Goal: Information Seeking & Learning: Compare options

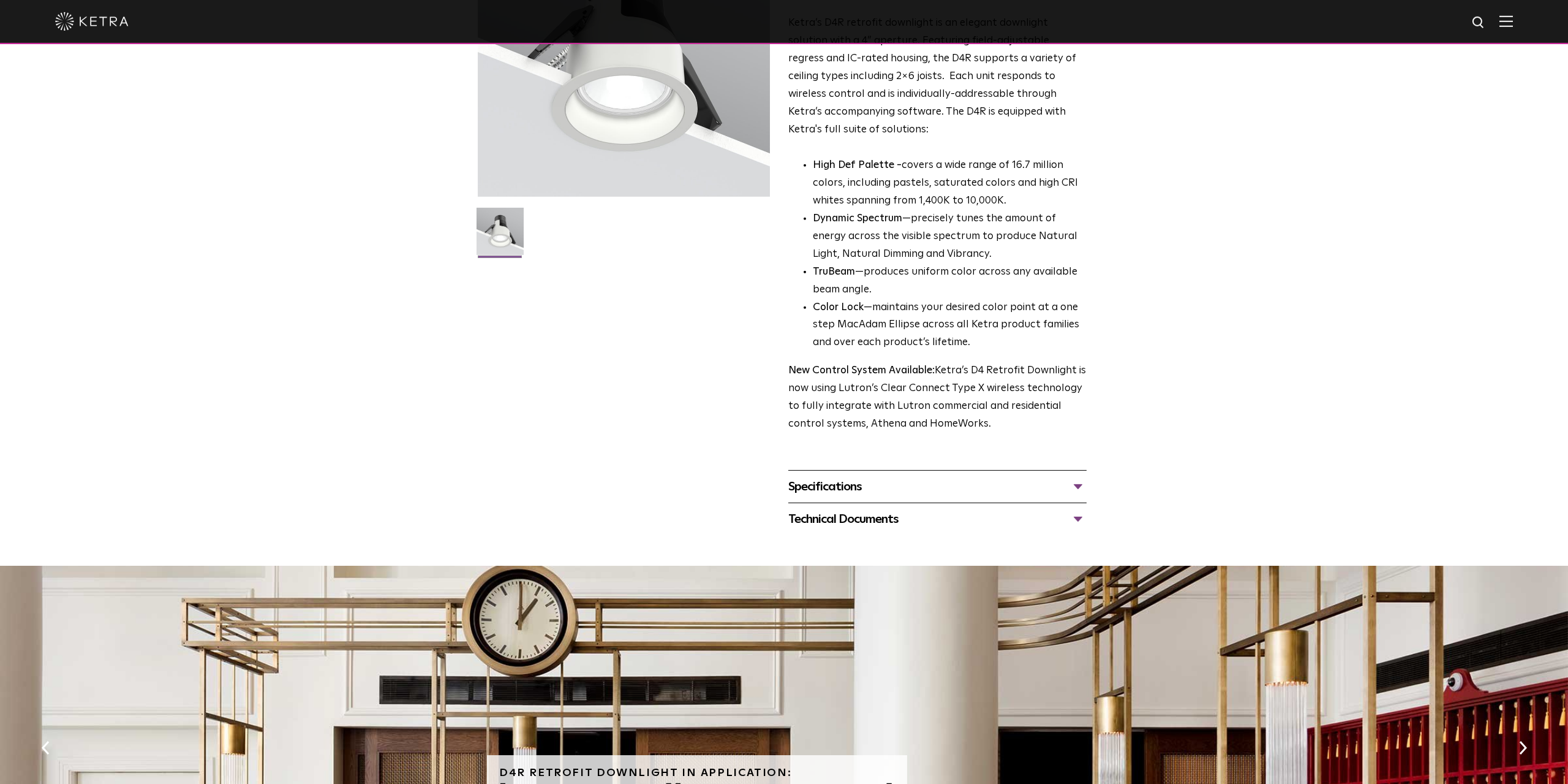
scroll to position [189, 0]
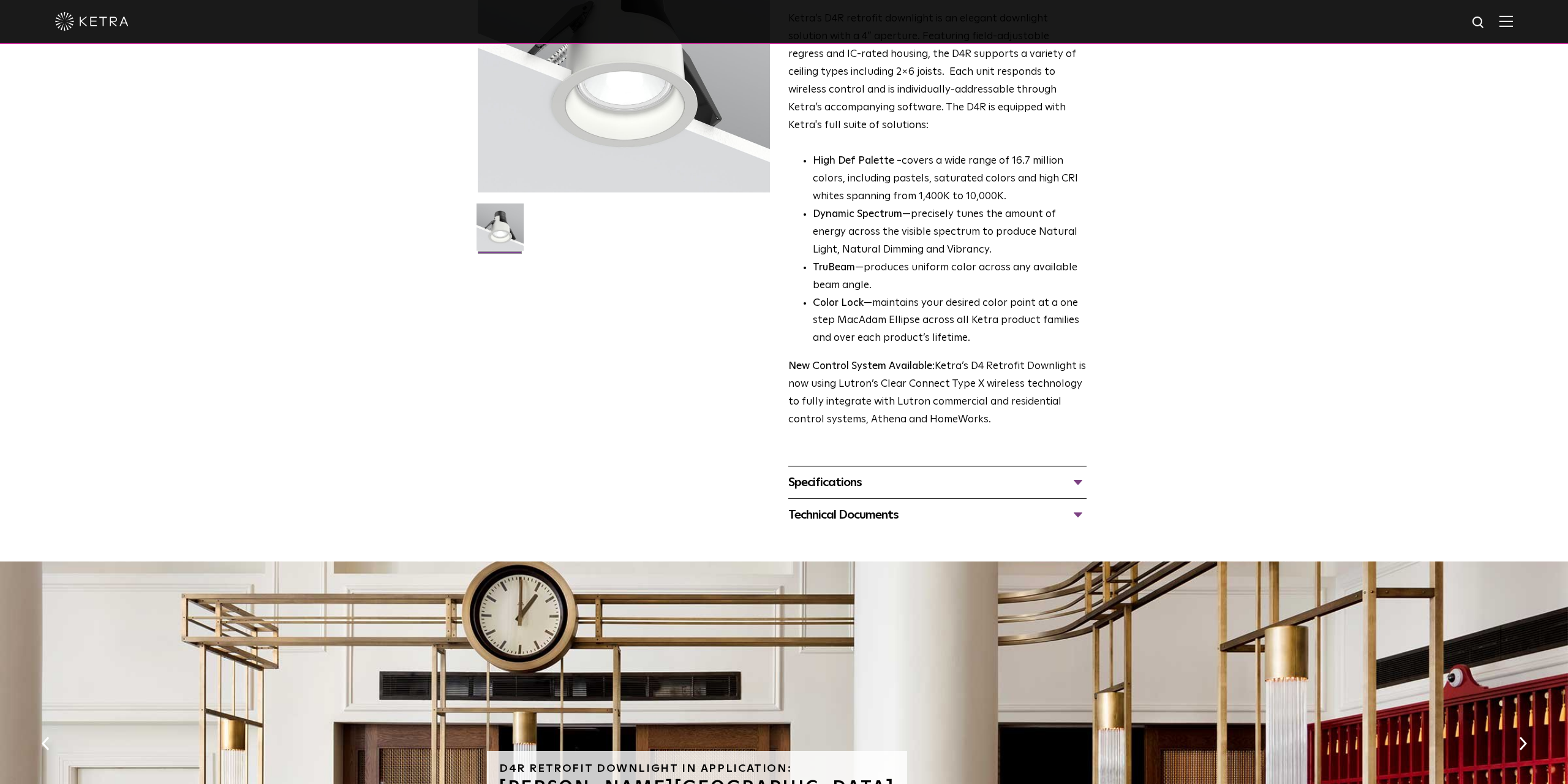
click at [853, 490] on div "Specifications" at bounding box center [938, 482] width 299 height 20
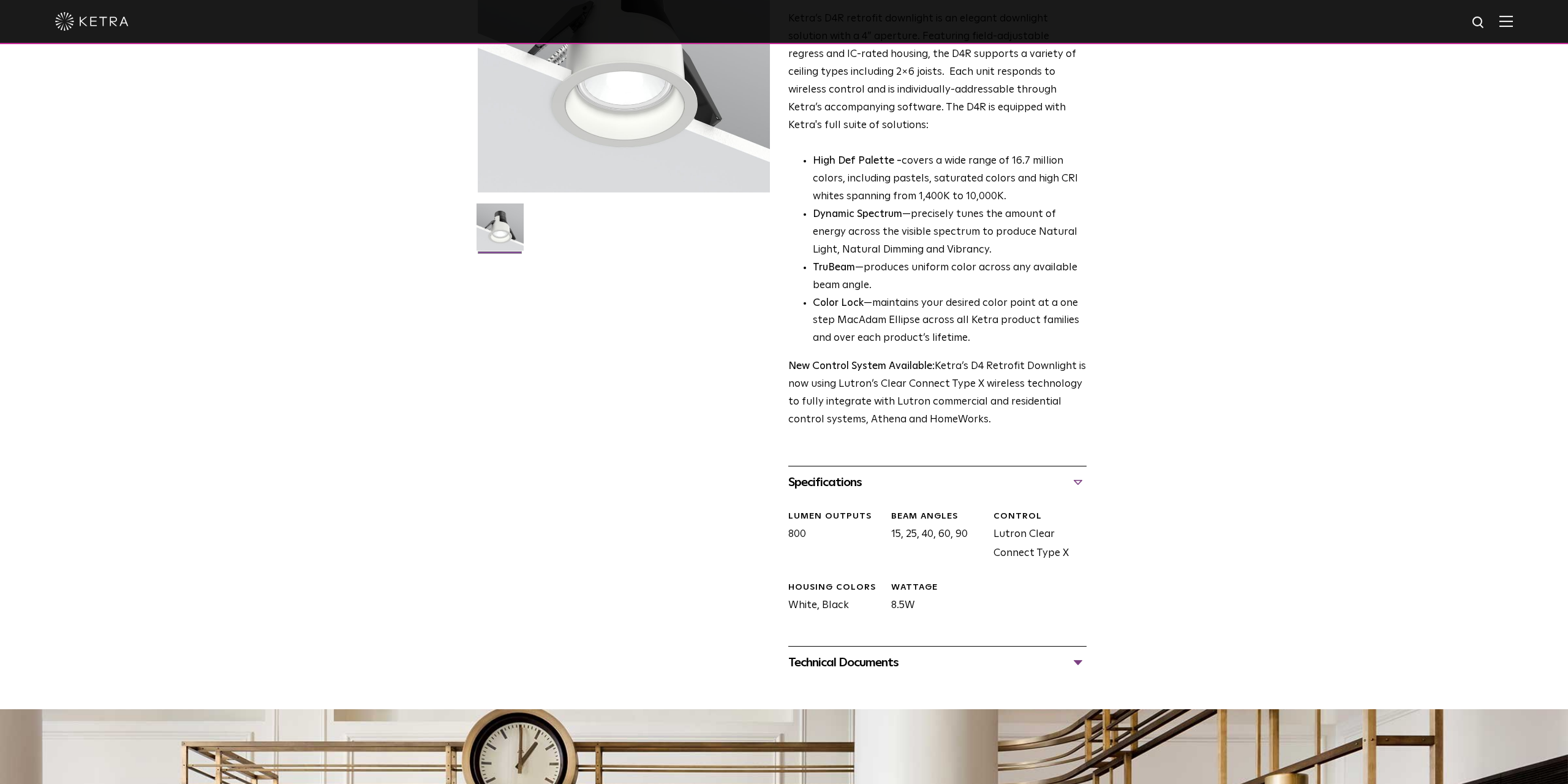
click at [853, 665] on div "Technical Documents" at bounding box center [938, 662] width 299 height 20
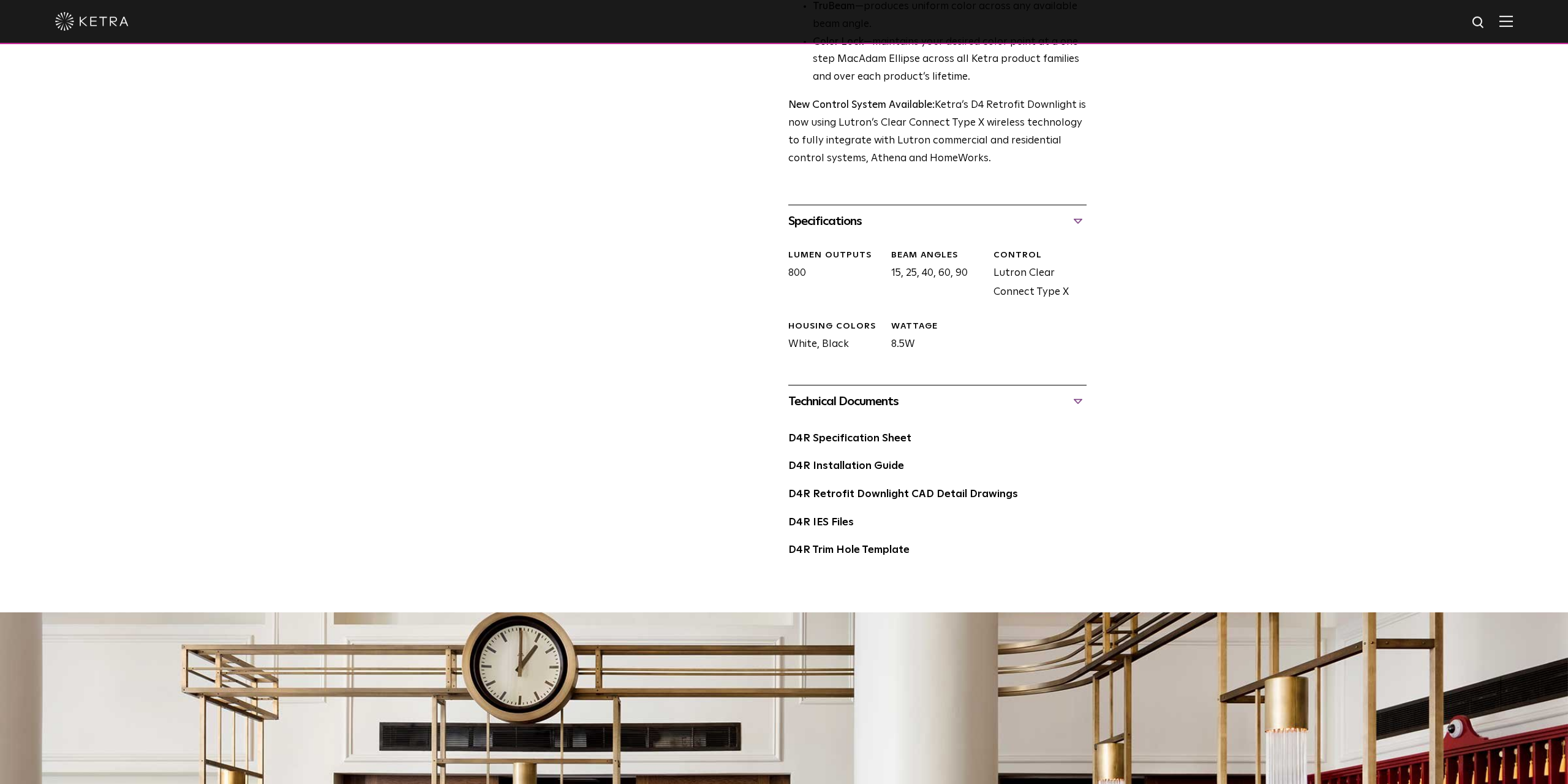
scroll to position [0, 0]
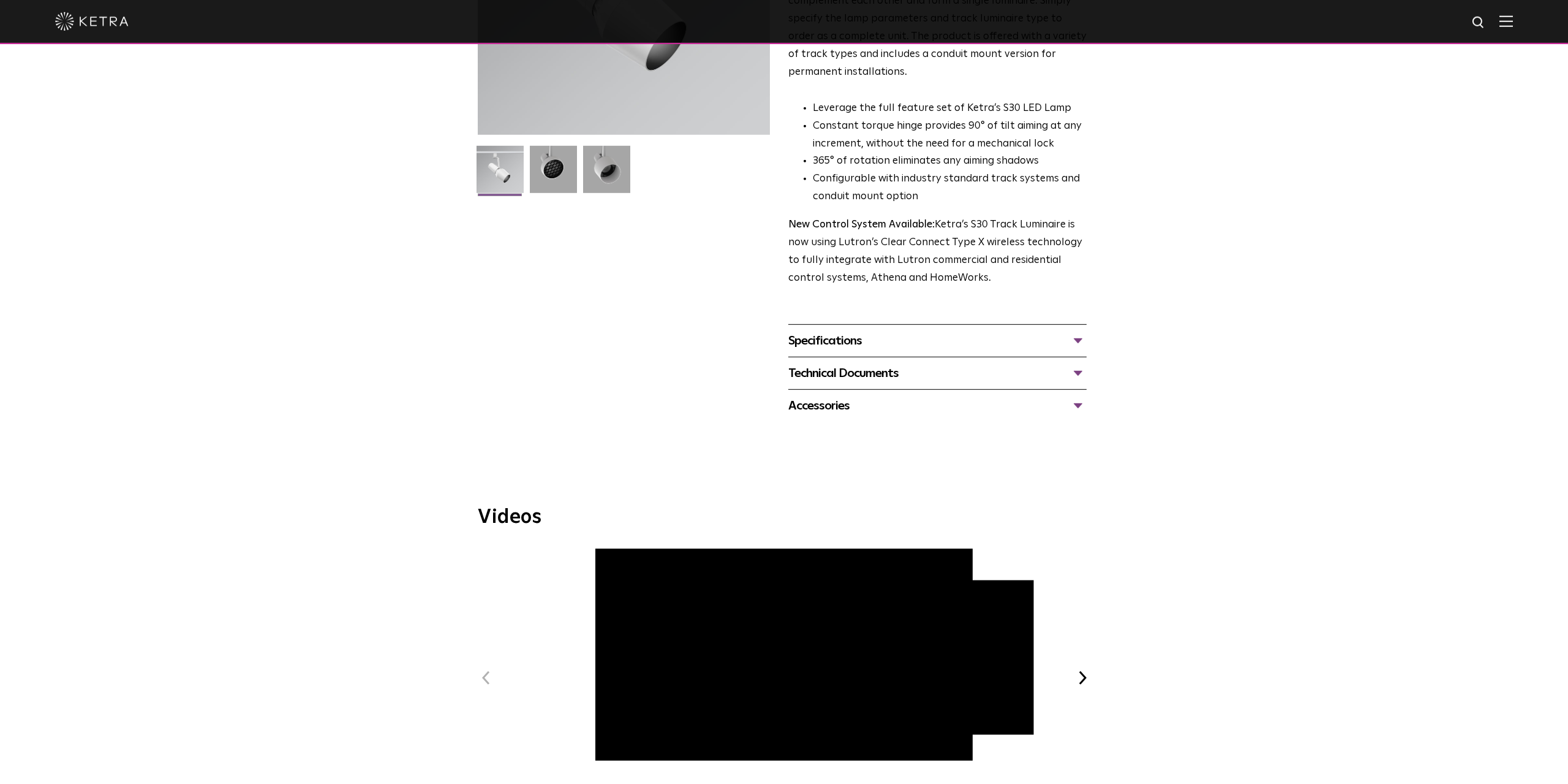
scroll to position [219, 0]
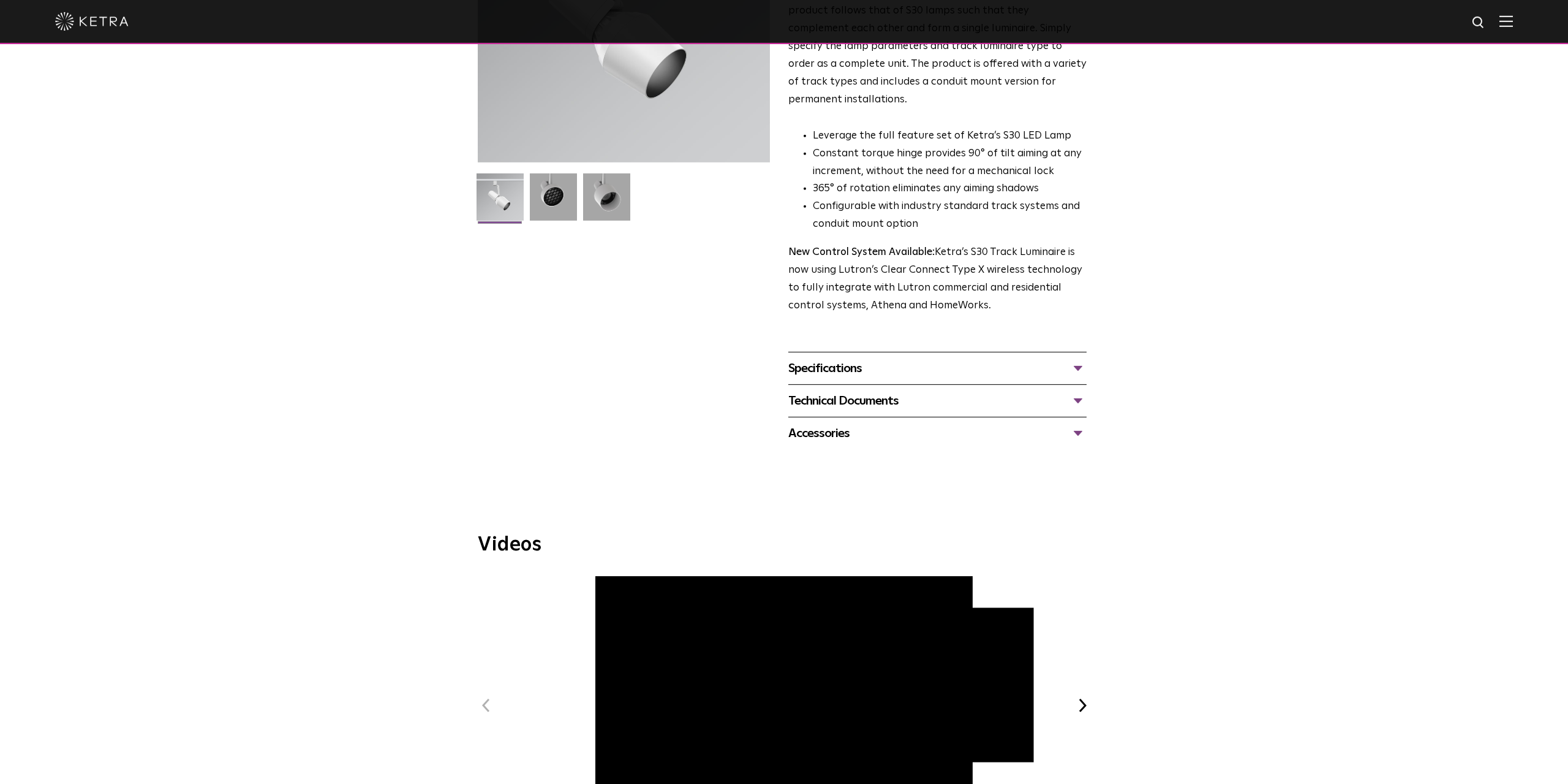
click at [846, 358] on div "Specifications" at bounding box center [938, 368] width 299 height 20
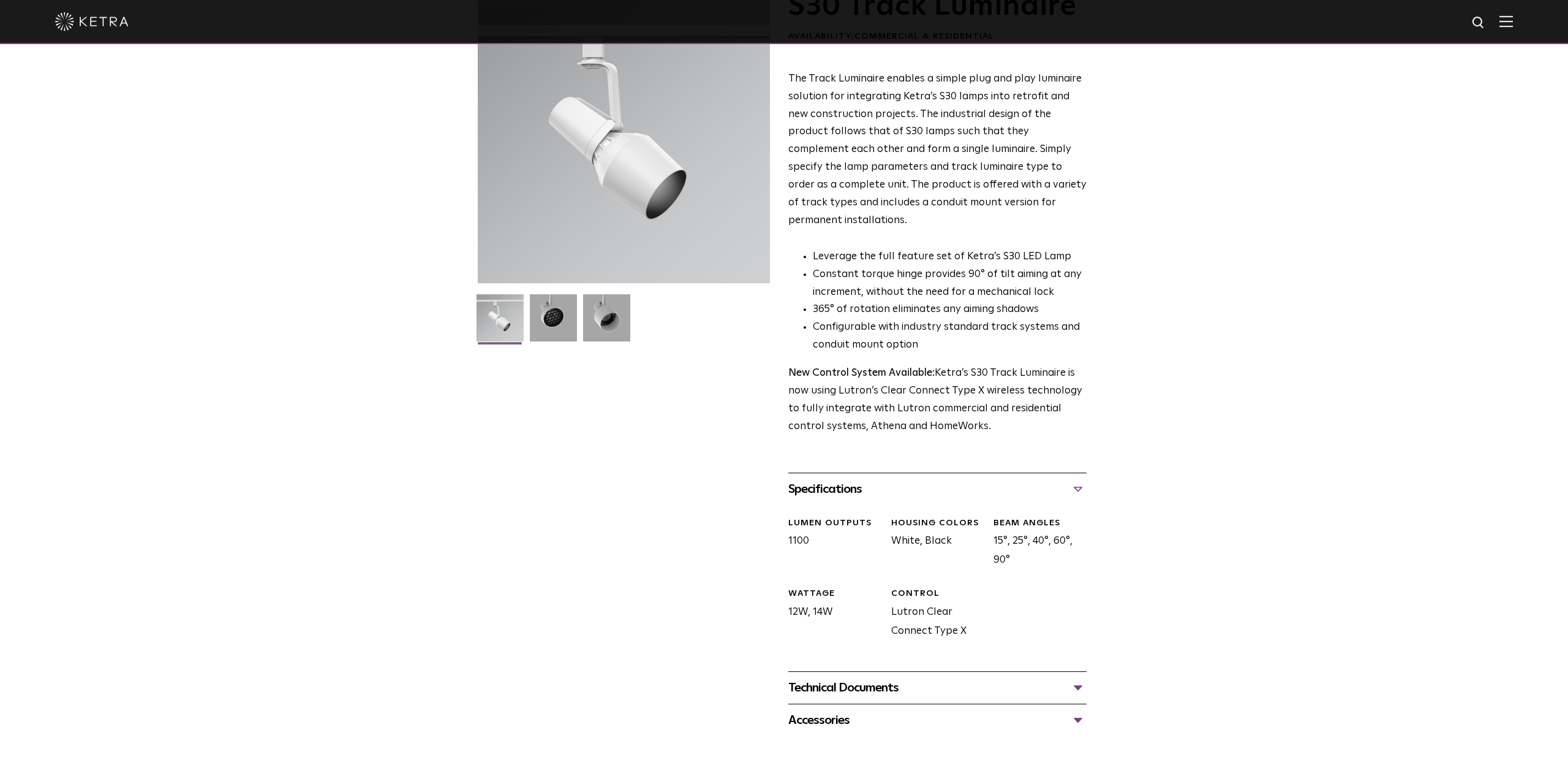
scroll to position [0, 0]
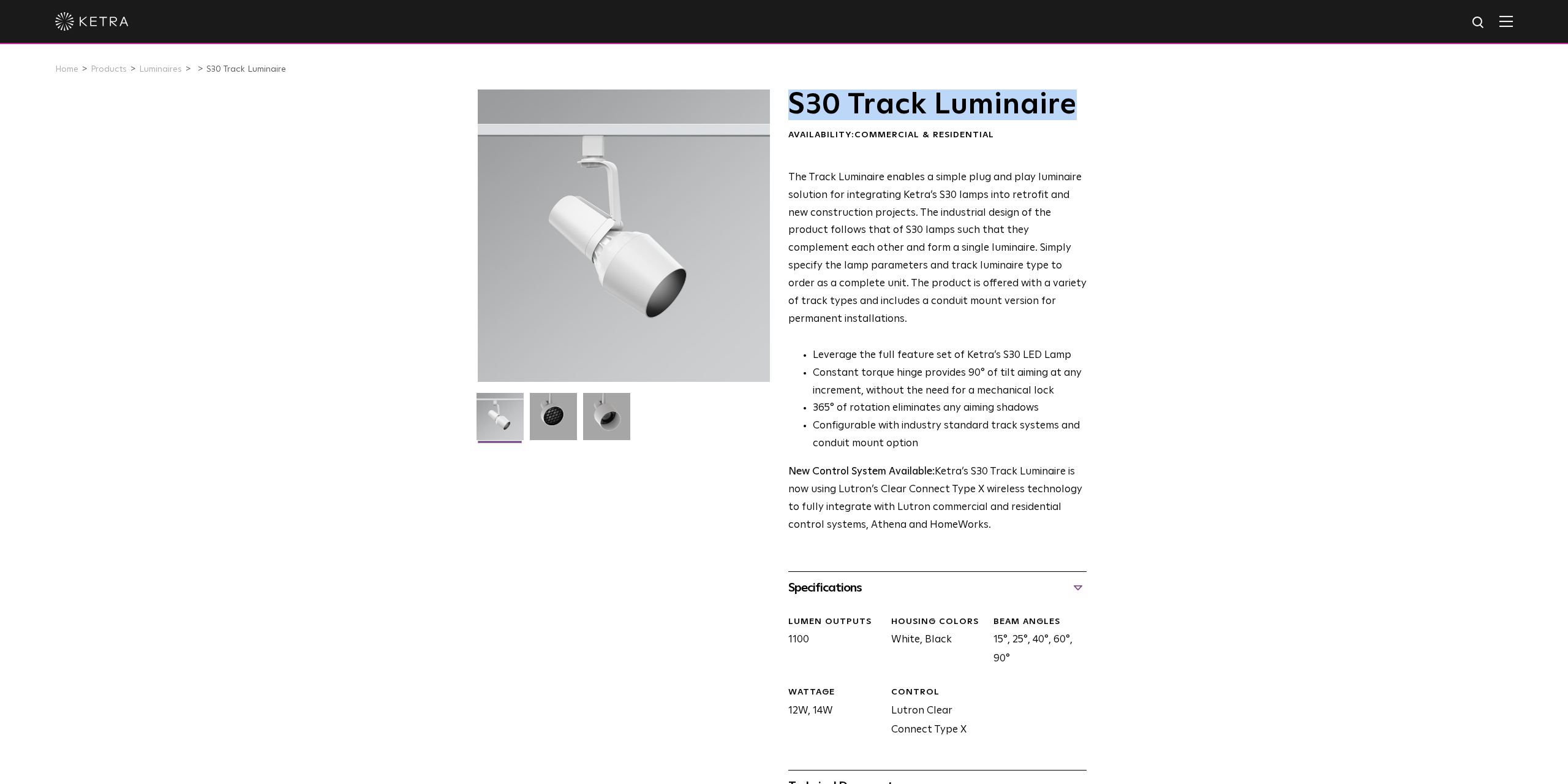
drag, startPoint x: 792, startPoint y: 108, endPoint x: 1079, endPoint y: 124, distance: 287.4
click at [1079, 124] on div "S30 Track Luminaire Availability: Commercial & Residential" at bounding box center [938, 115] width 299 height 52
copy h1 "S30 Track Luminaire"
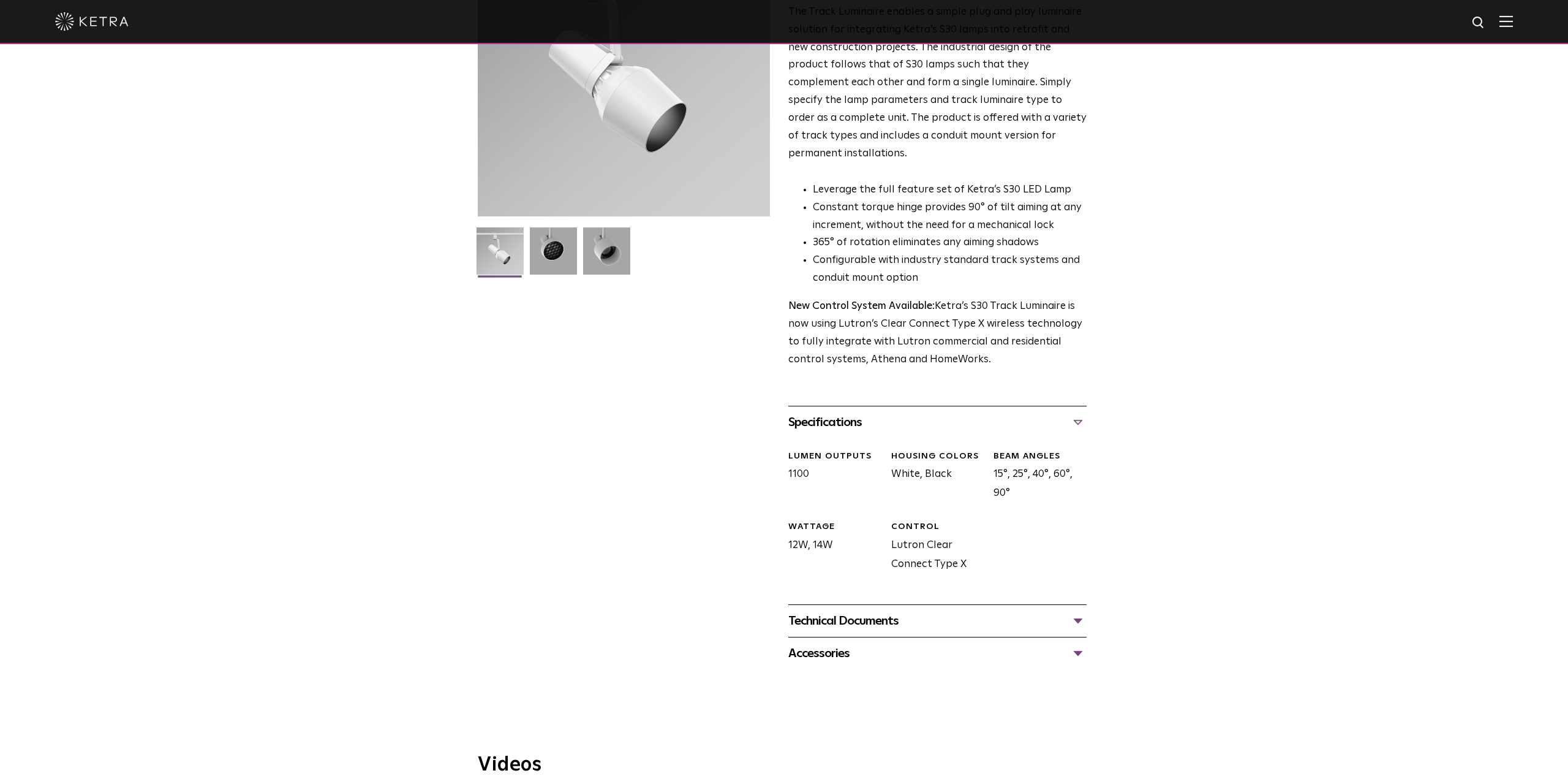
scroll to position [162, 0]
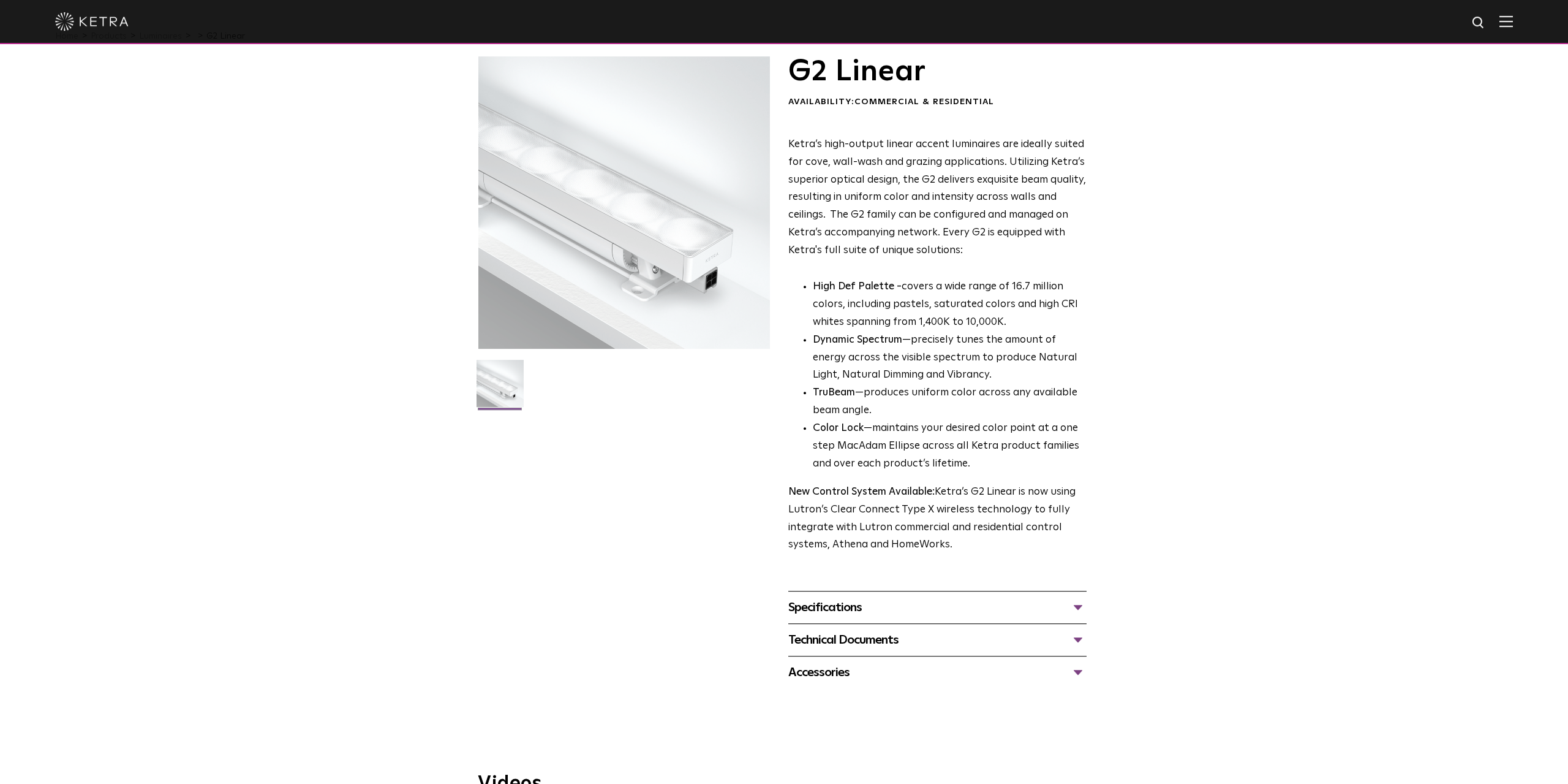
scroll to position [40, 0]
